Goal: Information Seeking & Learning: Learn about a topic

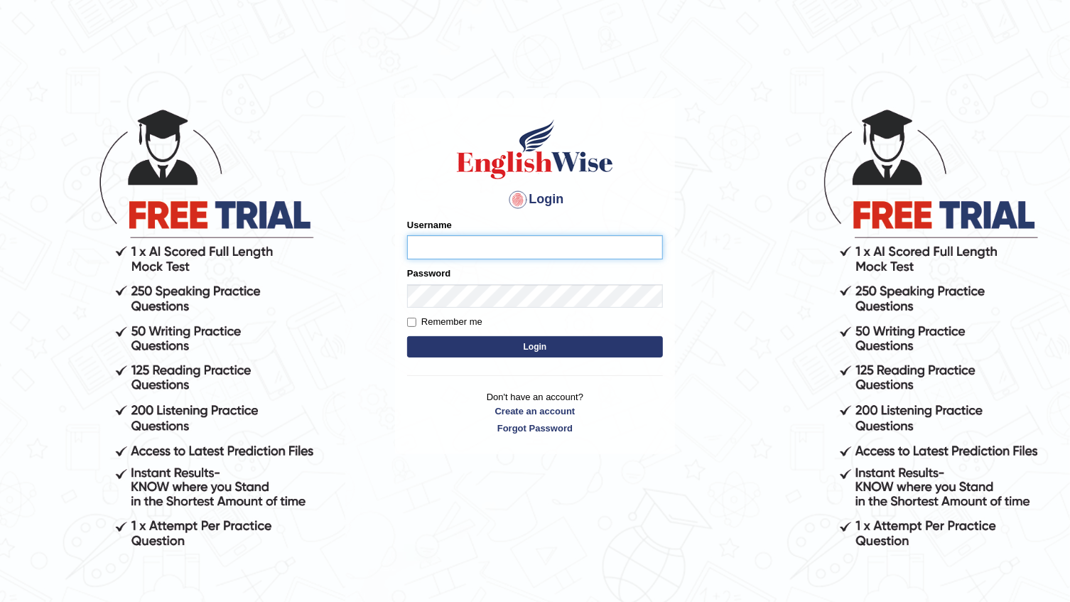
click at [538, 235] on input "Username" at bounding box center [535, 247] width 256 height 24
click at [538, 241] on input "Username" at bounding box center [535, 247] width 256 height 24
click at [538, 246] on input "Username" at bounding box center [535, 247] width 256 height 24
type input "r"
type input "R"
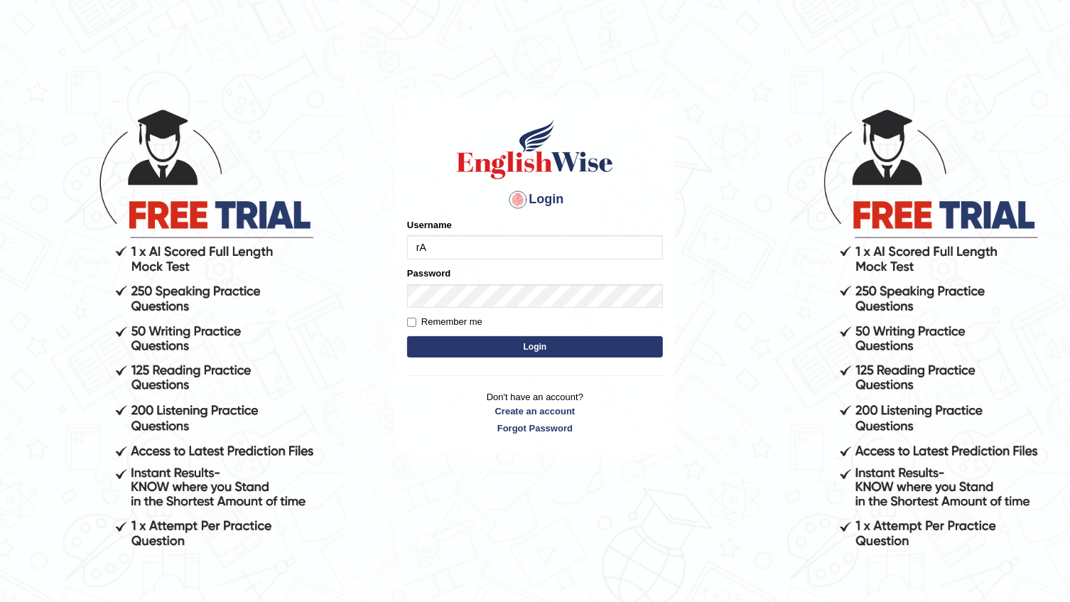
type input "r"
type input "R"
type input "rabeya12"
click at [526, 345] on button "Login" at bounding box center [535, 346] width 256 height 21
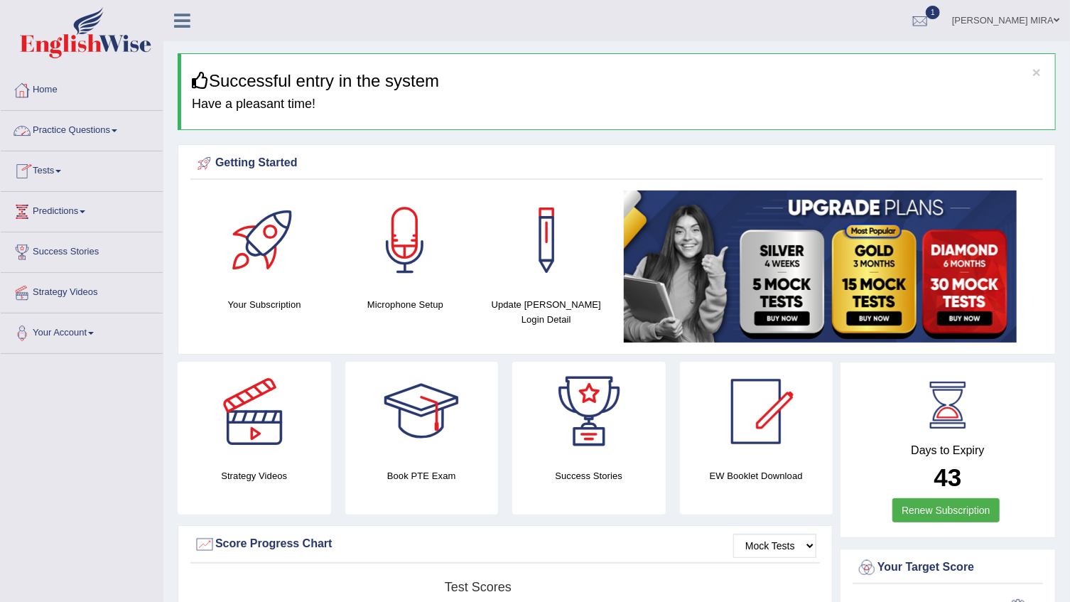
click at [81, 136] on link "Practice Questions" at bounding box center [82, 129] width 162 height 36
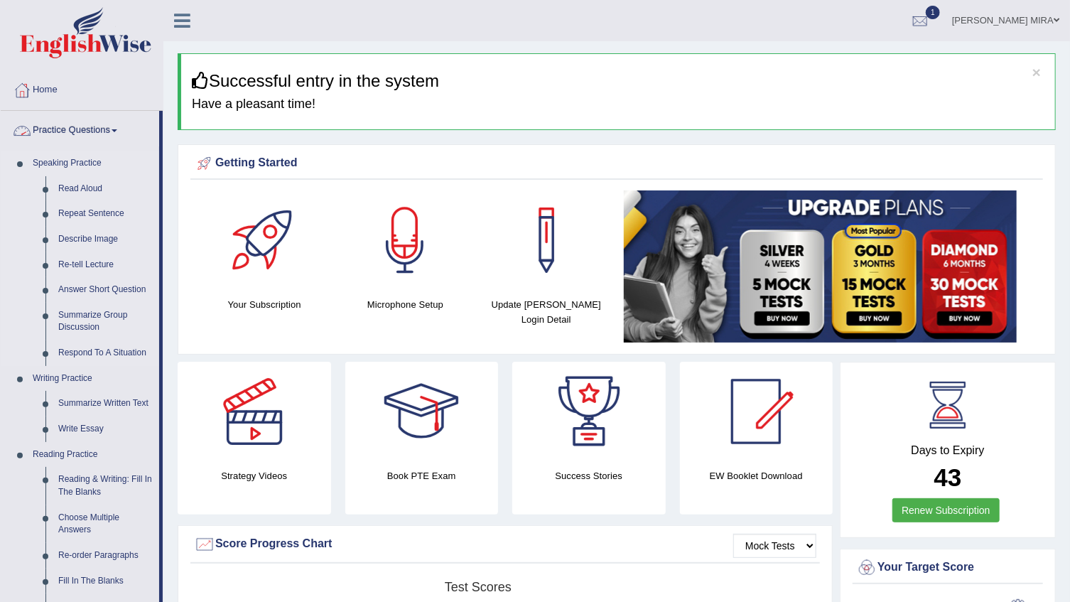
scroll to position [64, 0]
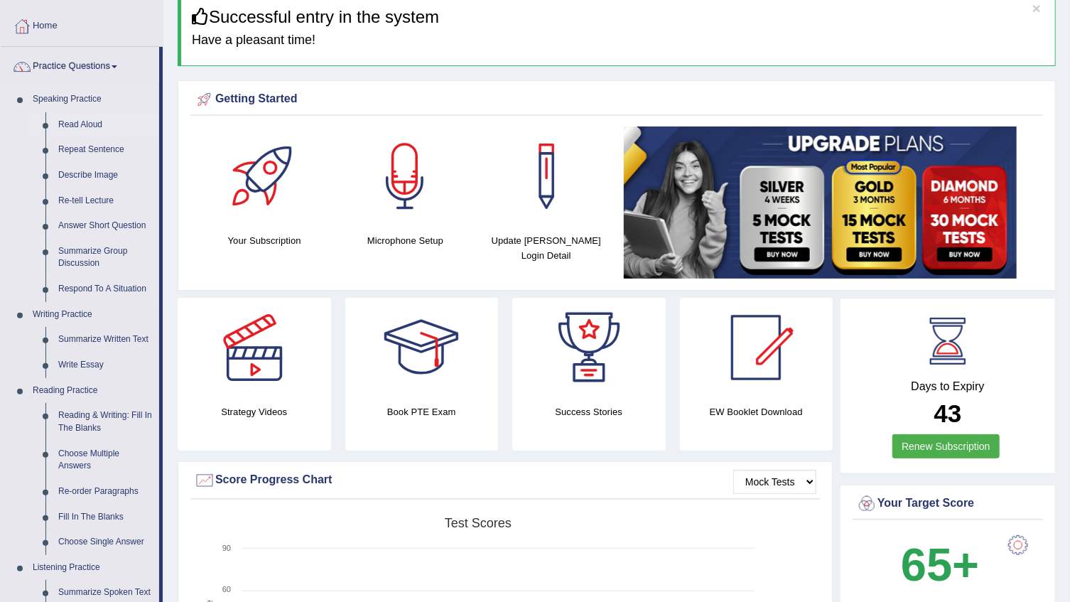
click at [78, 127] on link "Read Aloud" at bounding box center [105, 125] width 107 height 26
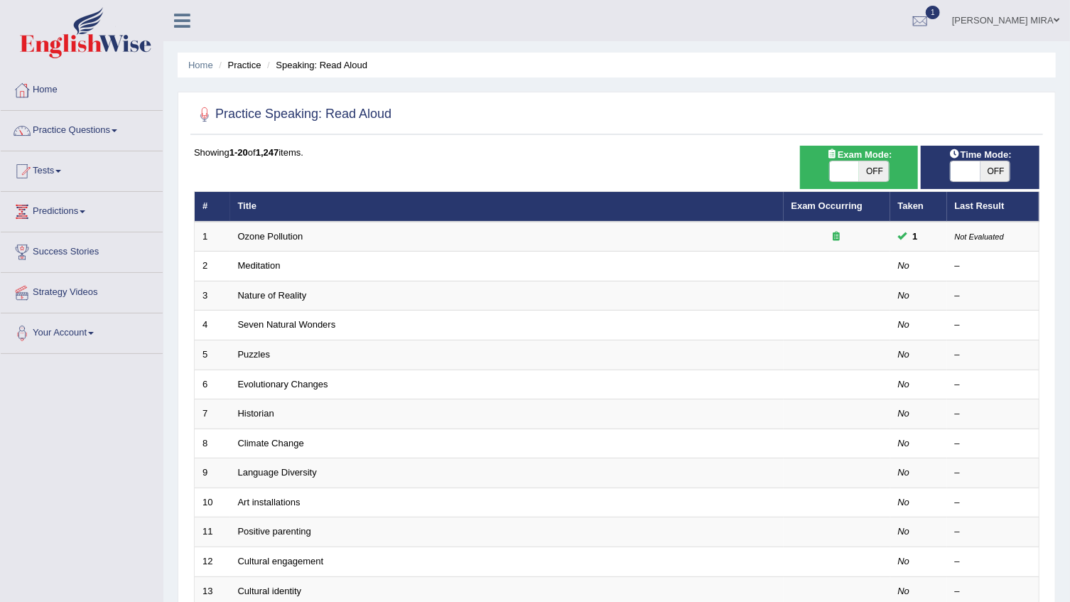
click at [885, 174] on span "OFF" at bounding box center [874, 171] width 30 height 20
checkbox input "true"
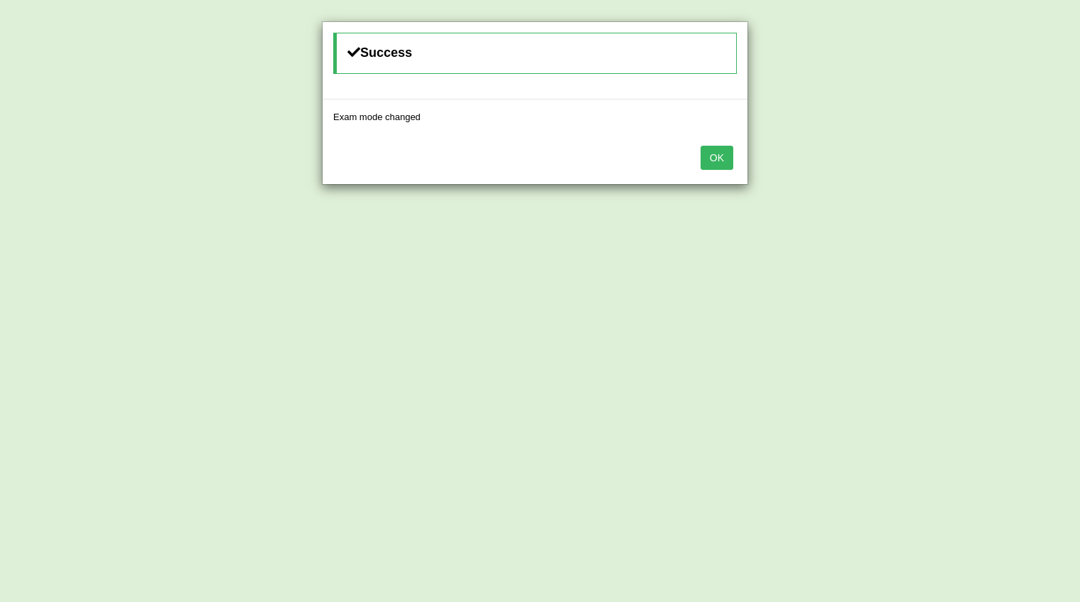
click at [716, 158] on button "OK" at bounding box center [716, 158] width 33 height 24
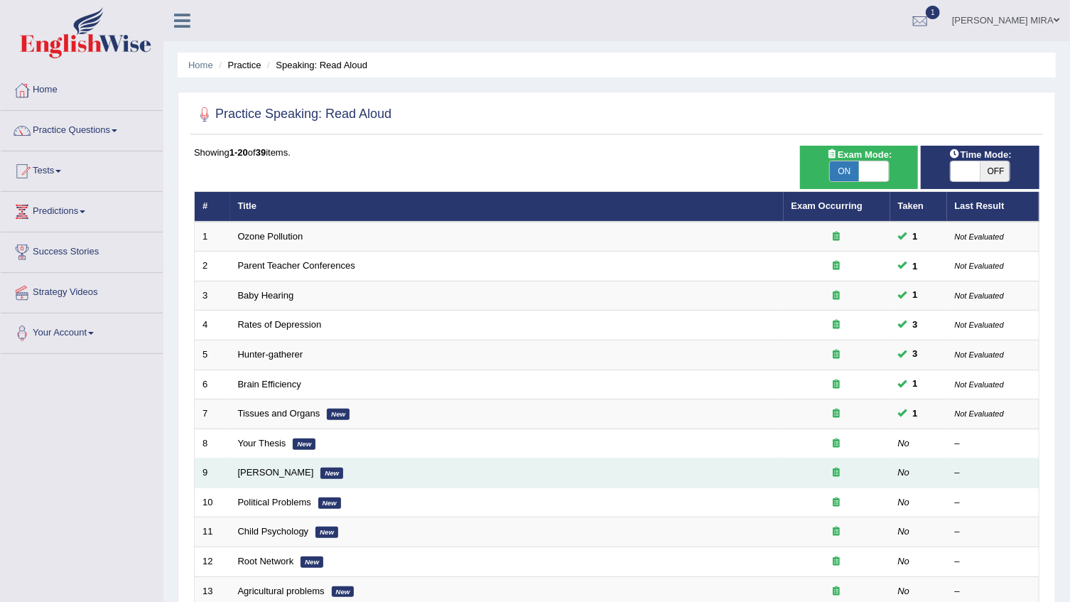
scroll to position [64, 0]
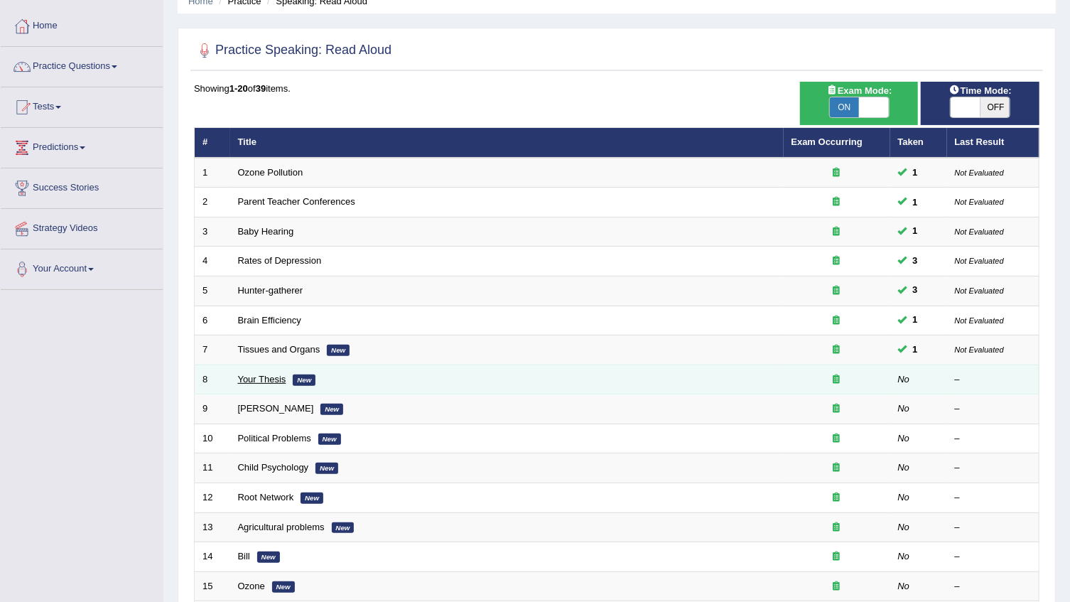
click at [263, 374] on link "Your Thesis" at bounding box center [262, 379] width 48 height 11
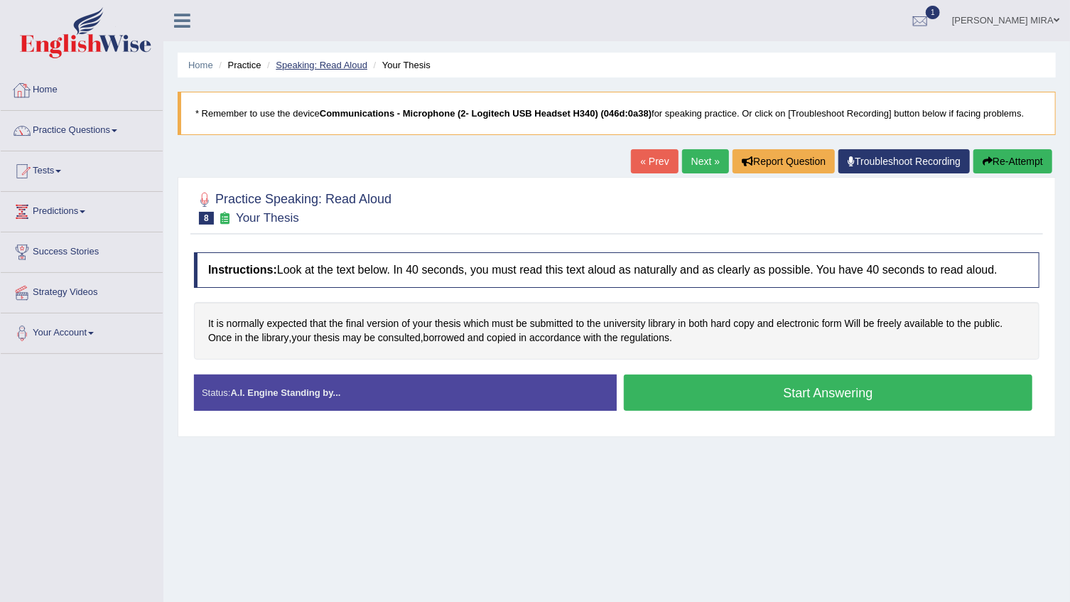
click at [312, 66] on link "Speaking: Read Aloud" at bounding box center [322, 65] width 92 height 11
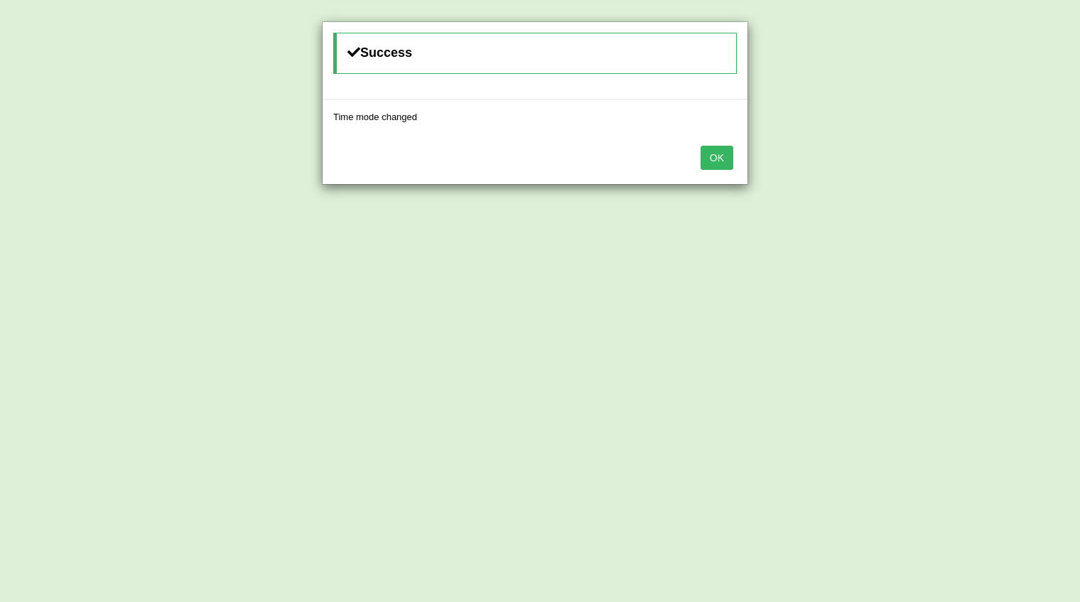
click at [712, 165] on button "OK" at bounding box center [716, 158] width 33 height 24
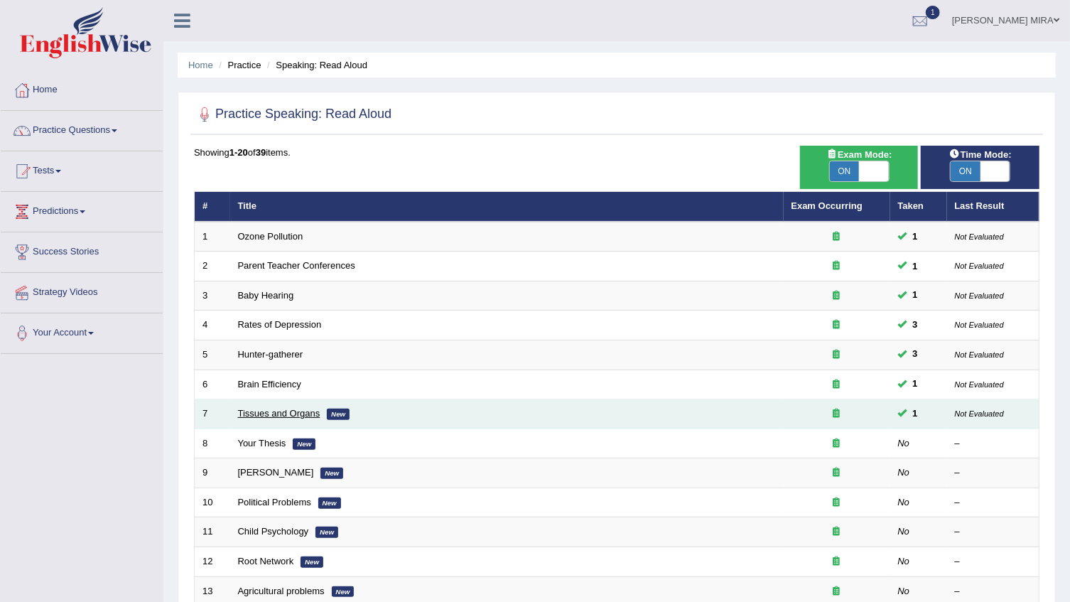
click at [258, 415] on link "Tissues and Organs" at bounding box center [279, 413] width 82 height 11
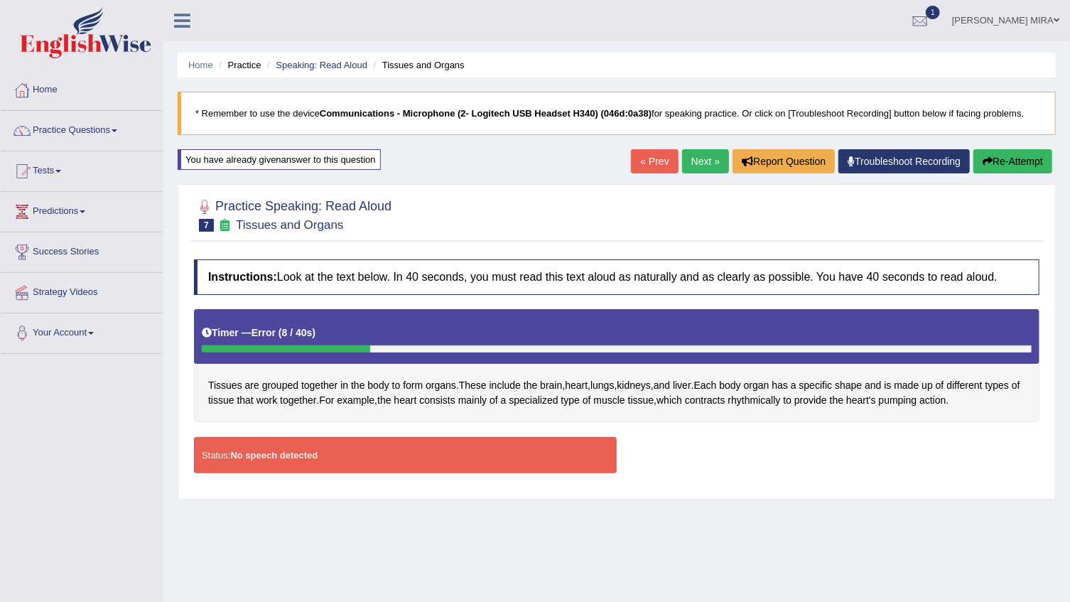
click at [525, 455] on div "Status: No speech detected" at bounding box center [405, 455] width 423 height 36
click at [996, 166] on button "Re-Attempt" at bounding box center [1012, 161] width 79 height 24
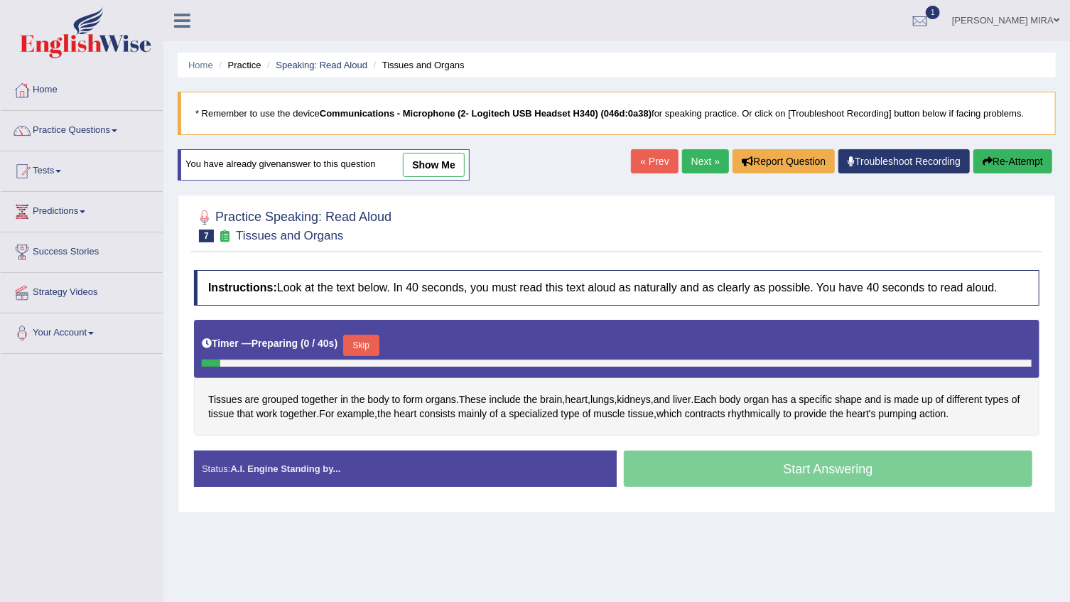
click at [781, 479] on div "Start Answering" at bounding box center [828, 470] width 423 height 40
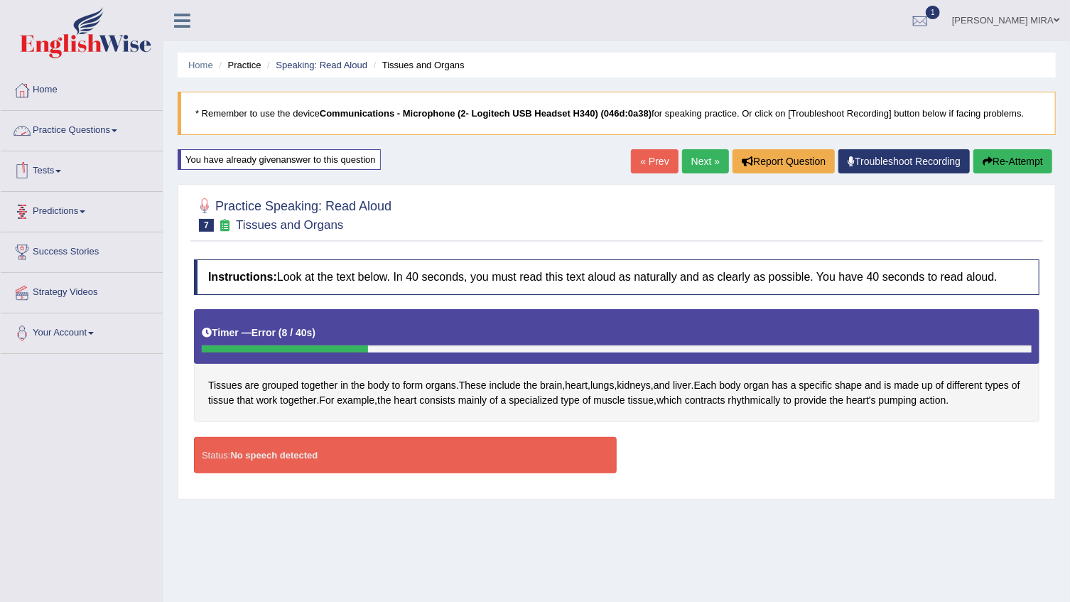
click at [209, 200] on div at bounding box center [204, 206] width 21 height 21
click at [384, 432] on div "Instructions: Look at the text below. In 40 seconds, you must read this text al…" at bounding box center [616, 371] width 852 height 239
drag, startPoint x: 381, startPoint y: 432, endPoint x: 385, endPoint y: 440, distance: 9.2
click at [383, 438] on div "Instructions: Look at the text below. In 40 seconds, you must read this text al…" at bounding box center [616, 371] width 852 height 239
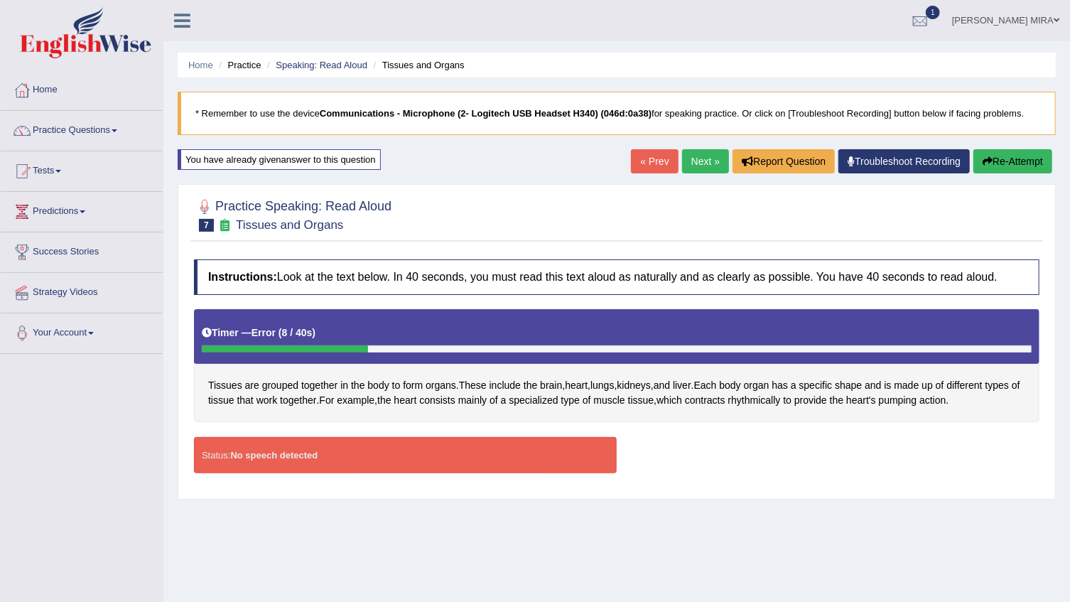
click at [392, 440] on div "Status: No speech detected" at bounding box center [405, 455] width 423 height 36
click at [394, 440] on div "Status: No speech detected" at bounding box center [405, 455] width 423 height 36
drag, startPoint x: 391, startPoint y: 440, endPoint x: 399, endPoint y: 440, distance: 8.6
click at [399, 440] on div "Status: No speech detected" at bounding box center [405, 455] width 423 height 36
click at [406, 438] on div "Status: No speech detected" at bounding box center [405, 455] width 423 height 36
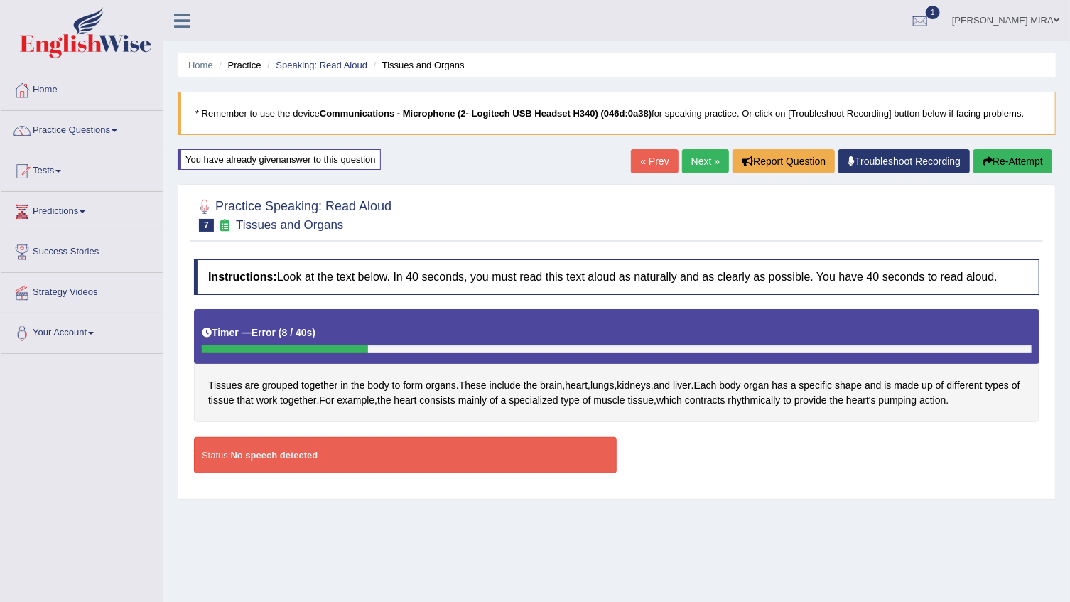
click at [406, 438] on div "Status: No speech detected" at bounding box center [405, 455] width 423 height 36
drag, startPoint x: 399, startPoint y: 438, endPoint x: 464, endPoint y: 493, distance: 84.7
click at [416, 456] on div "Status: No speech detected" at bounding box center [405, 455] width 423 height 36
click at [482, 497] on div "Home Practice Speaking: Read Aloud Tissues and Organs * Remember to use the dev…" at bounding box center [616, 355] width 906 height 710
click at [916, 161] on link "Troubleshoot Recording" at bounding box center [903, 161] width 131 height 24
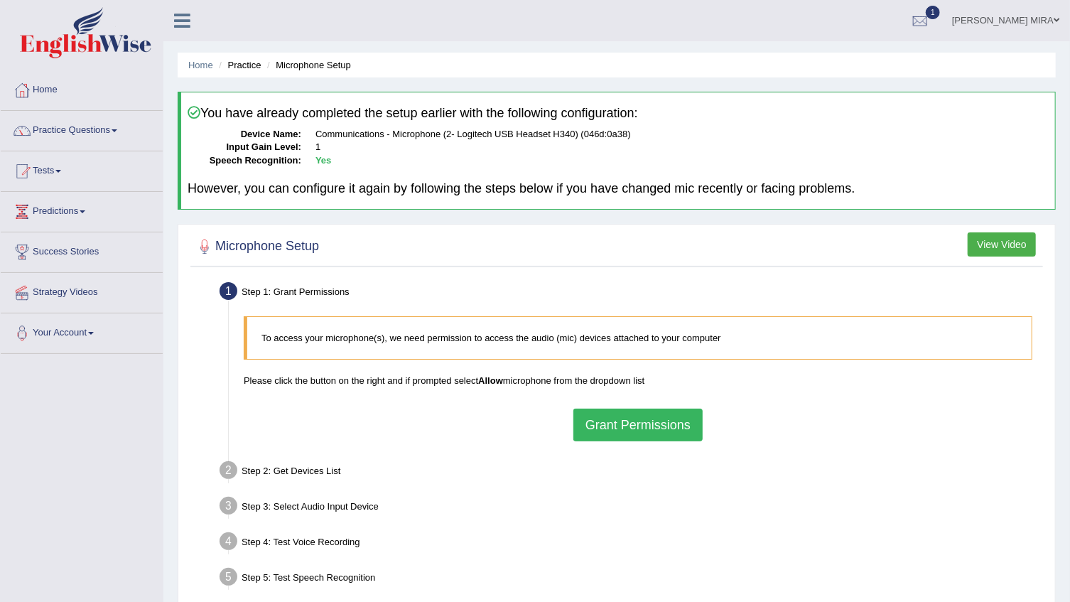
click at [669, 431] on button "Grant Permissions" at bounding box center [637, 424] width 129 height 33
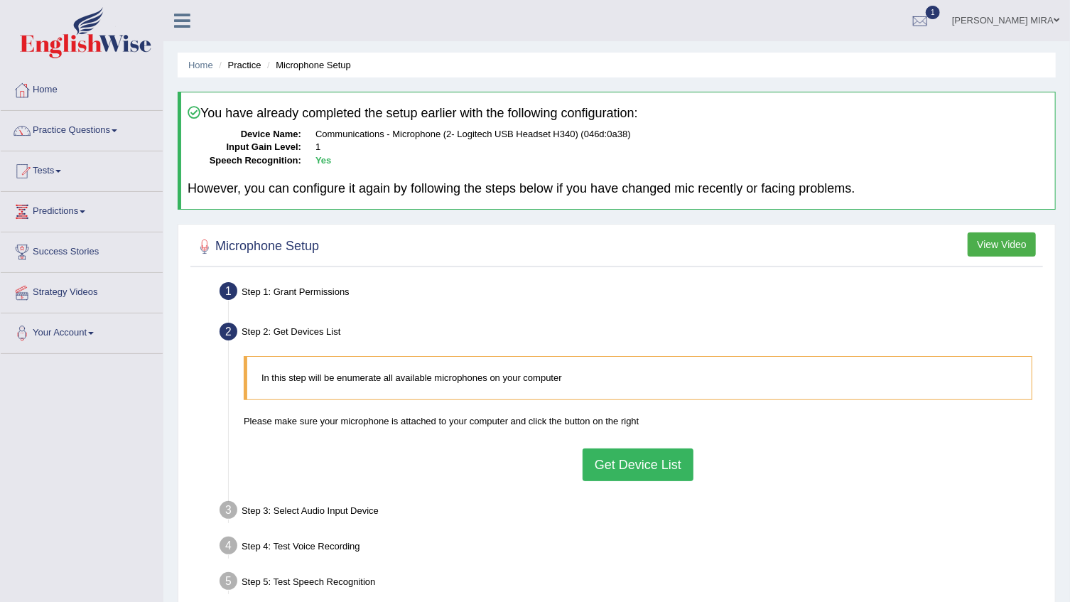
click at [744, 306] on div "Step 1: Grant Permissions" at bounding box center [630, 293] width 835 height 31
click at [330, 69] on li "Microphone Setup" at bounding box center [307, 64] width 87 height 13
click at [246, 57] on ul "Home Practice Microphone Setup" at bounding box center [617, 65] width 878 height 25
click at [246, 67] on li "Practice" at bounding box center [237, 64] width 45 height 13
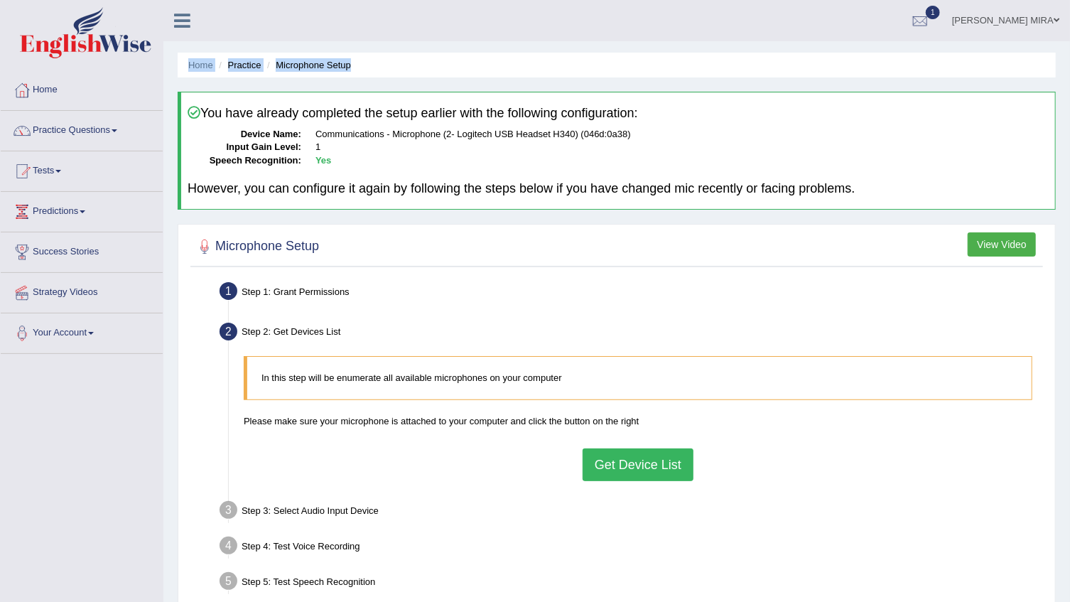
click at [246, 67] on li "Practice" at bounding box center [237, 64] width 45 height 13
click at [247, 66] on li "Practice" at bounding box center [237, 64] width 45 height 13
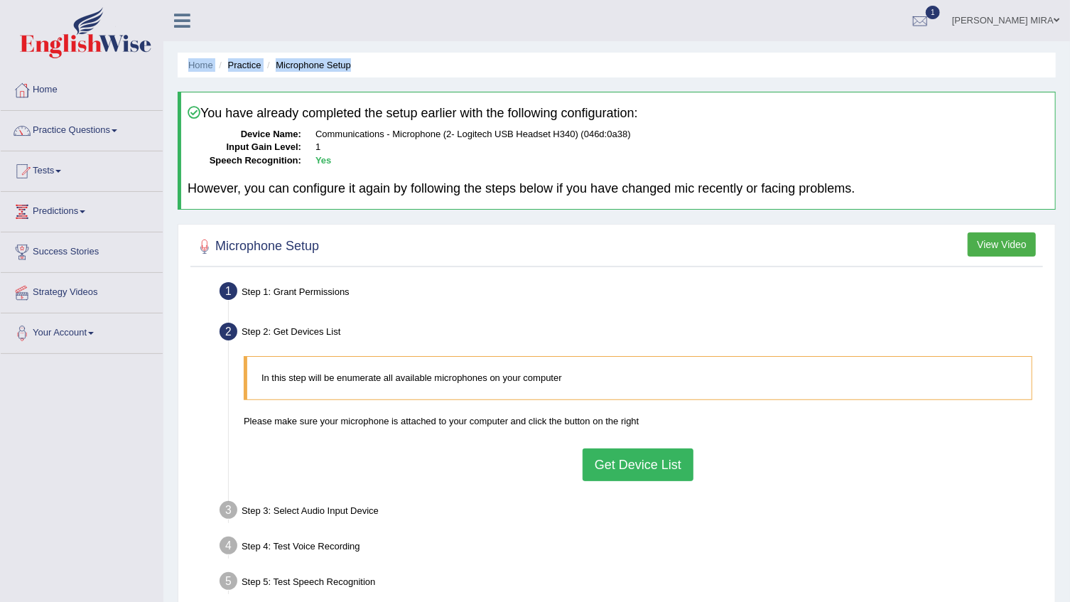
click at [248, 66] on li "Practice" at bounding box center [237, 64] width 45 height 13
drag, startPoint x: 248, startPoint y: 66, endPoint x: 720, endPoint y: 89, distance: 472.9
click at [720, 89] on div "Home Practice Microphone Setup You have already completed the setup earlier wit…" at bounding box center [616, 355] width 906 height 710
